Goal: Task Accomplishment & Management: Use online tool/utility

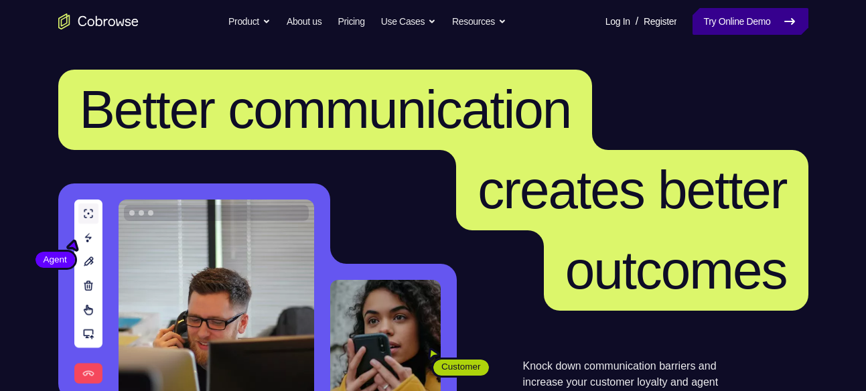
click at [735, 16] on link "Try Online Demo" at bounding box center [750, 21] width 115 height 27
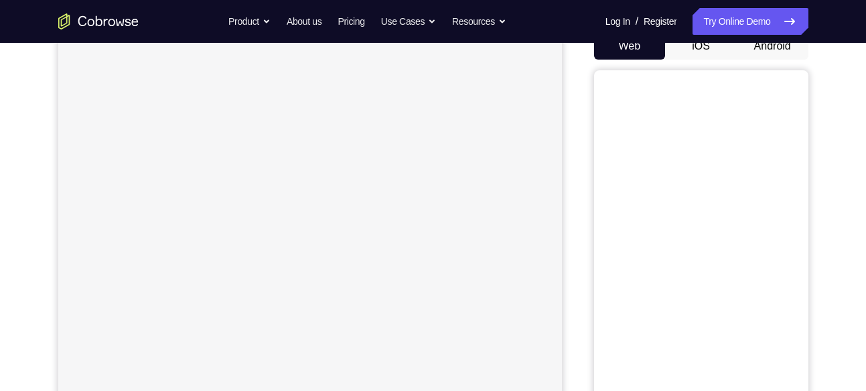
scroll to position [142, 0]
click at [781, 51] on button "Android" at bounding box center [773, 45] width 72 height 27
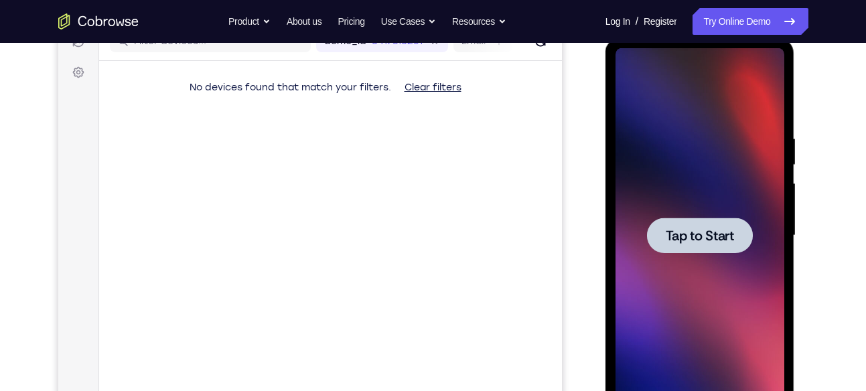
scroll to position [0, 0]
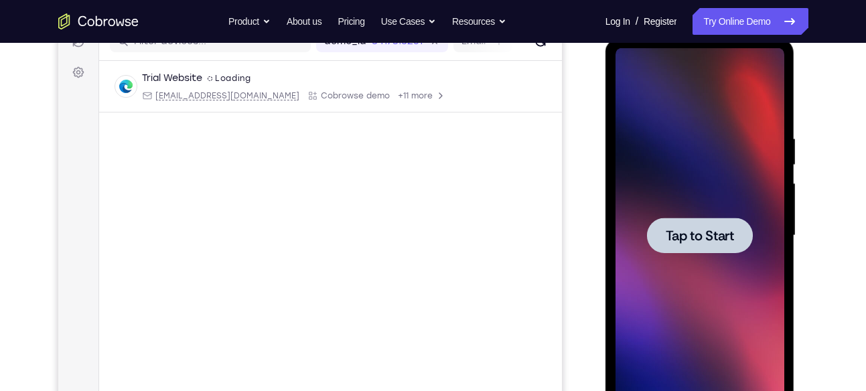
click at [698, 241] on span "Tap to Start" at bounding box center [700, 235] width 68 height 13
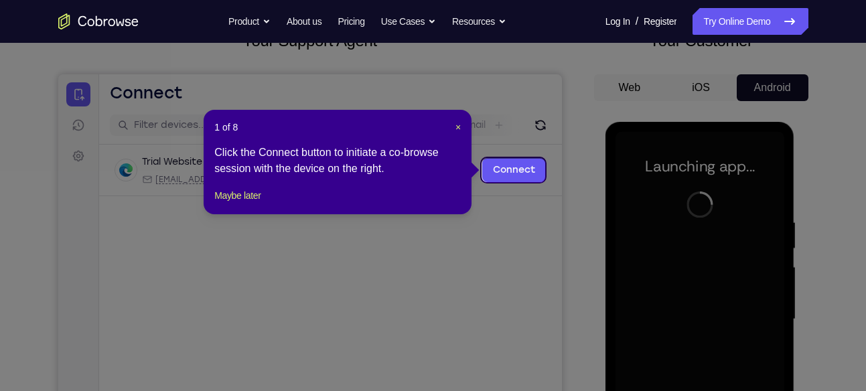
scroll to position [99, 0]
click at [458, 129] on span "×" at bounding box center [458, 128] width 5 height 11
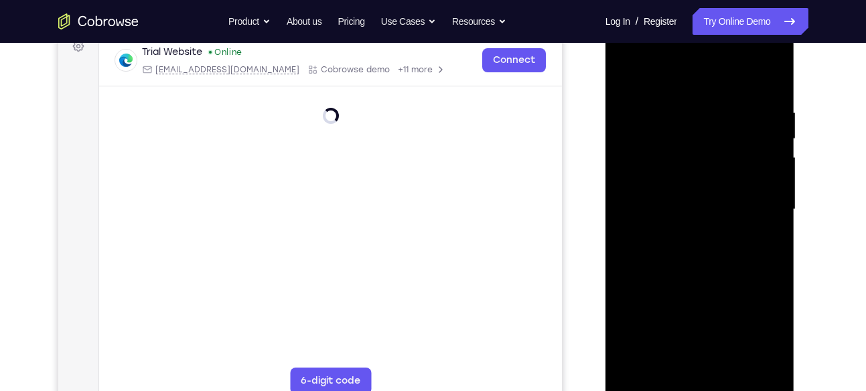
scroll to position [214, 0]
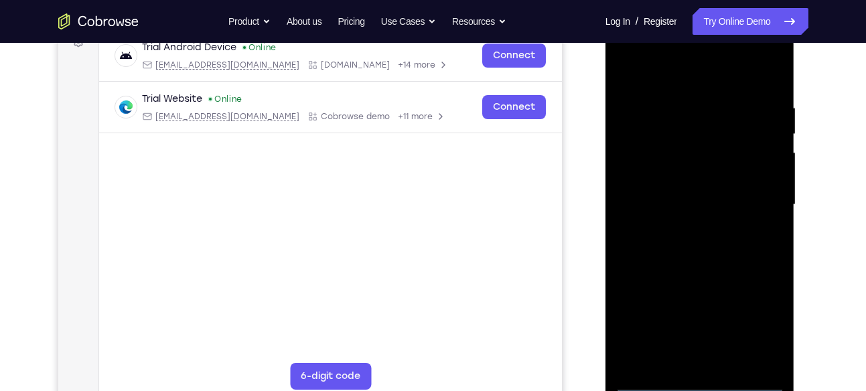
click at [699, 379] on div at bounding box center [700, 204] width 169 height 375
click at [762, 314] on div at bounding box center [700, 204] width 169 height 375
click at [666, 75] on div at bounding box center [700, 204] width 169 height 375
click at [756, 198] on div at bounding box center [700, 204] width 169 height 375
click at [686, 229] on div at bounding box center [700, 204] width 169 height 375
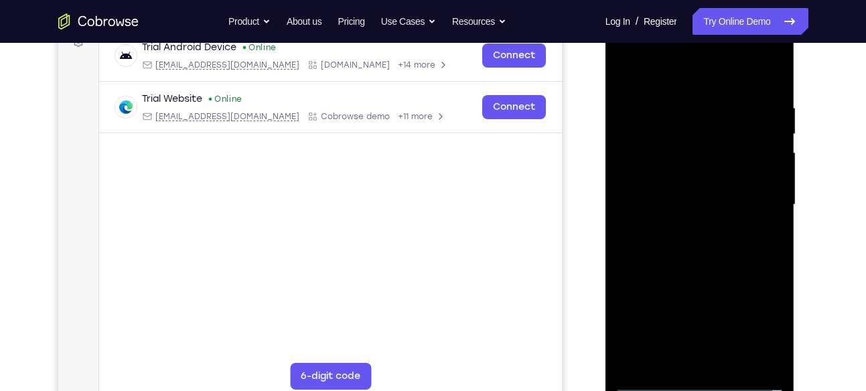
click at [694, 191] on div at bounding box center [700, 204] width 169 height 375
click at [679, 173] on div at bounding box center [700, 204] width 169 height 375
click at [680, 202] on div at bounding box center [700, 204] width 169 height 375
click at [722, 242] on div at bounding box center [700, 204] width 169 height 375
click at [761, 220] on div at bounding box center [700, 204] width 169 height 375
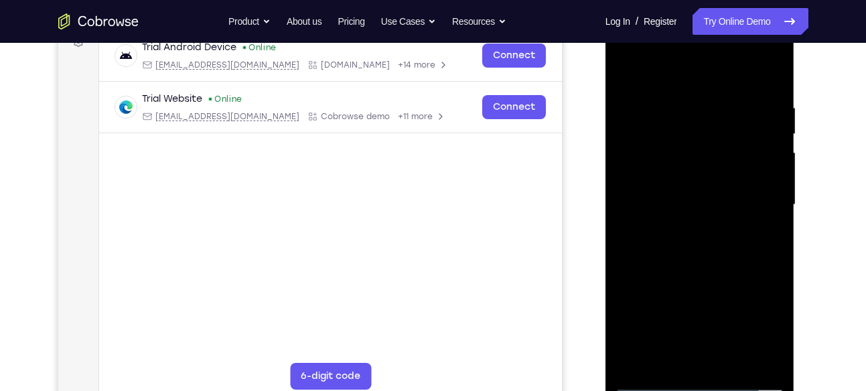
click at [635, 180] on div at bounding box center [700, 204] width 169 height 375
click at [679, 180] on div at bounding box center [700, 204] width 169 height 375
click at [679, 199] on div at bounding box center [700, 204] width 169 height 375
click at [700, 235] on div at bounding box center [700, 204] width 169 height 375
click at [706, 269] on div at bounding box center [700, 204] width 169 height 375
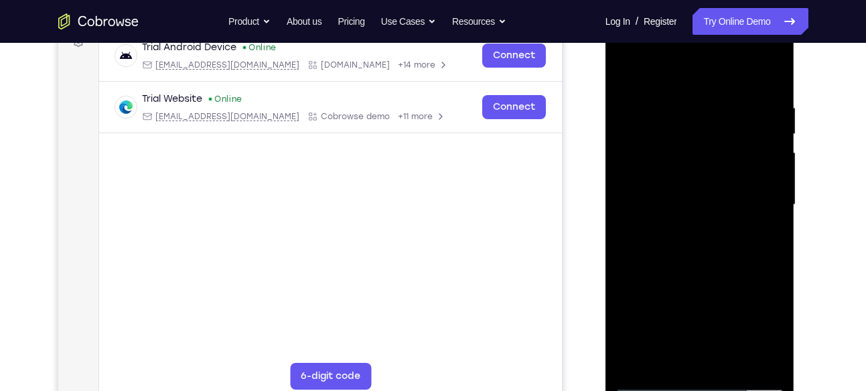
click at [705, 240] on div at bounding box center [700, 204] width 169 height 375
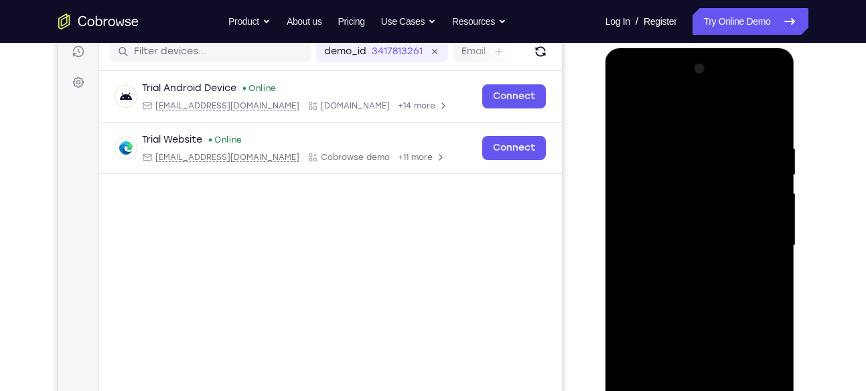
scroll to position [173, 0]
click at [691, 180] on div at bounding box center [700, 246] width 169 height 375
click at [685, 208] on div at bounding box center [700, 246] width 169 height 375
click at [660, 188] on div at bounding box center [700, 246] width 169 height 375
click at [679, 218] on div at bounding box center [700, 246] width 169 height 375
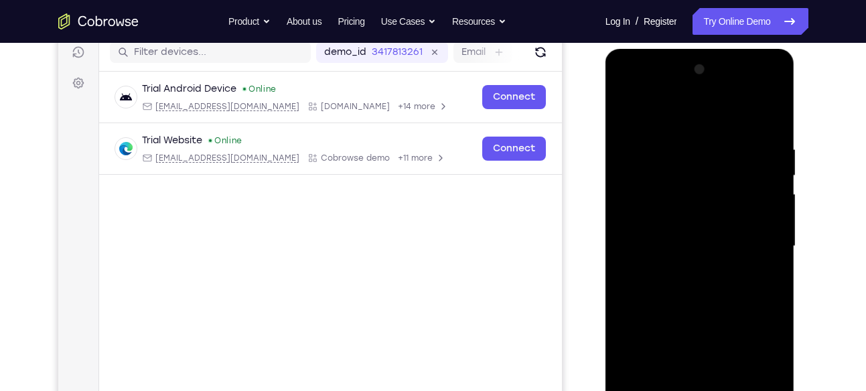
click at [679, 218] on div at bounding box center [700, 246] width 169 height 375
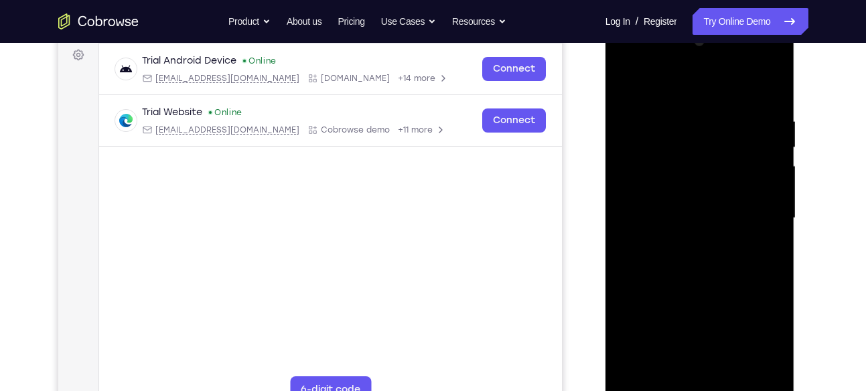
scroll to position [212, 0]
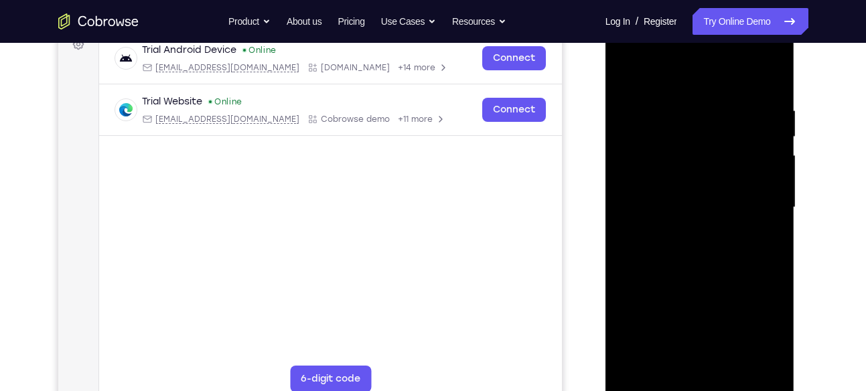
click at [768, 90] on div at bounding box center [700, 207] width 169 height 375
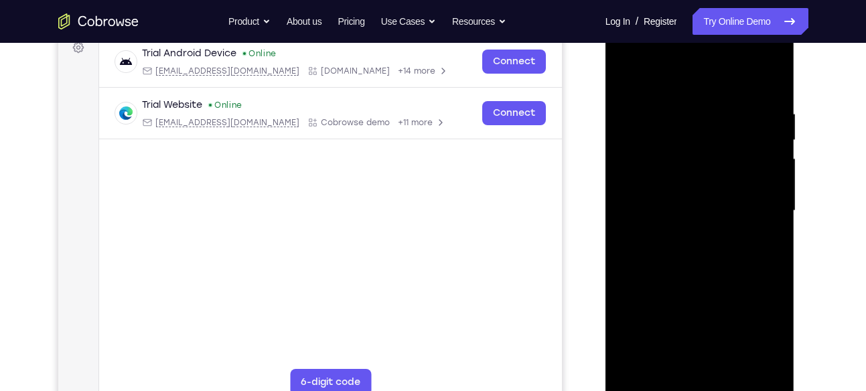
scroll to position [208, 0]
click at [773, 79] on div at bounding box center [700, 211] width 169 height 375
click at [628, 76] on div at bounding box center [700, 211] width 169 height 375
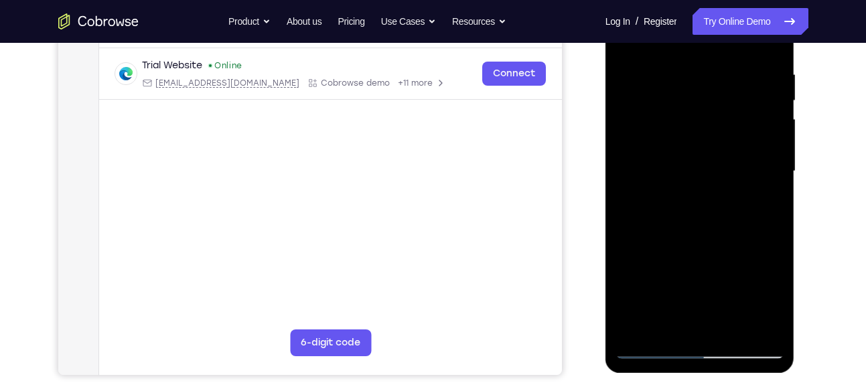
scroll to position [249, 0]
drag, startPoint x: 725, startPoint y: 262, endPoint x: 726, endPoint y: 187, distance: 75.0
click at [726, 187] on div at bounding box center [700, 170] width 169 height 375
click at [775, 153] on div at bounding box center [700, 170] width 169 height 375
click at [776, 155] on div at bounding box center [700, 170] width 169 height 375
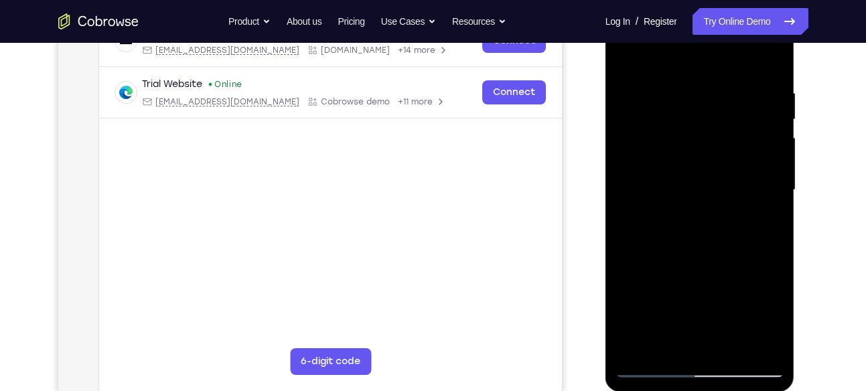
scroll to position [230, 0]
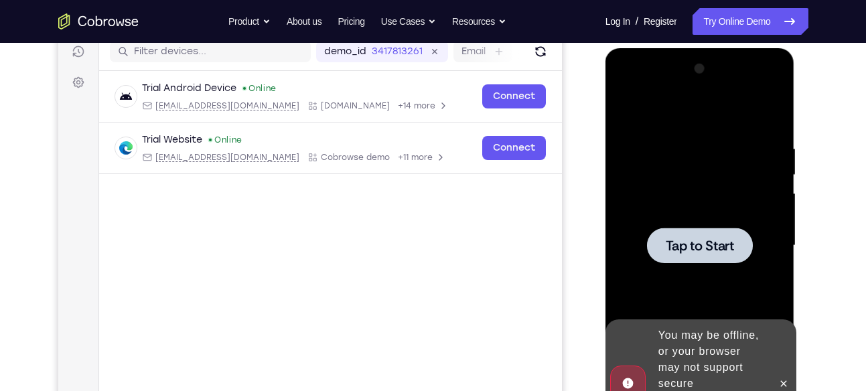
scroll to position [159, 0]
